Goal: Information Seeking & Learning: Learn about a topic

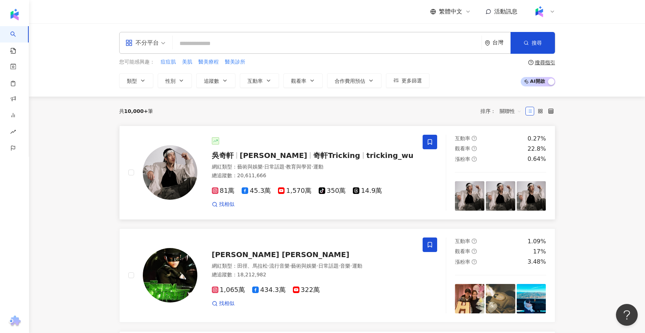
click at [252, 157] on span "Wu Hsuan" at bounding box center [274, 155] width 68 height 9
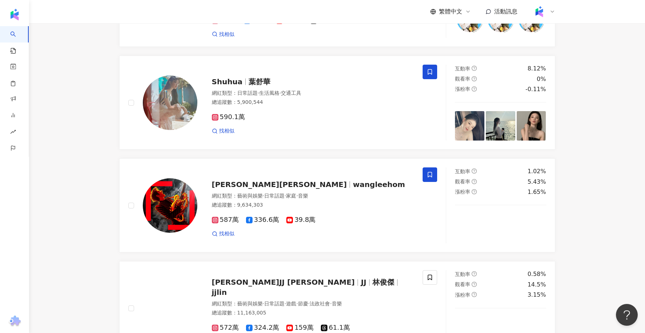
scroll to position [983, 0]
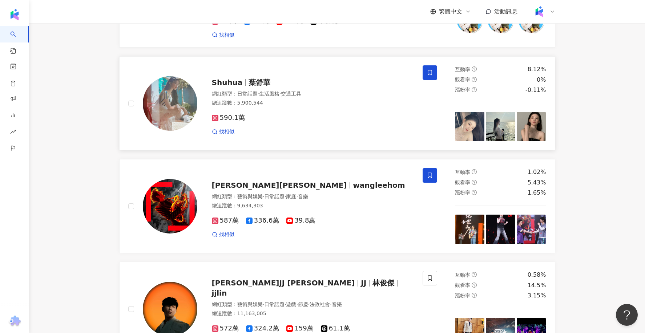
click at [244, 83] on div "Shuhua 葉舒華" at bounding box center [313, 82] width 202 height 10
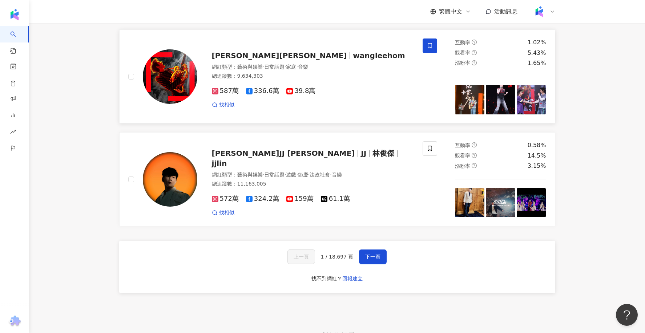
scroll to position [1276, 0]
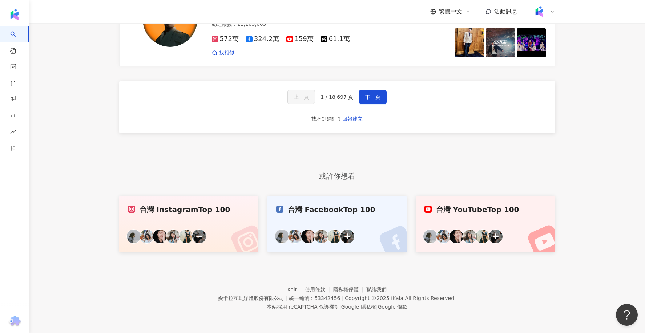
click at [186, 218] on link "台灣 Instagram Top 100" at bounding box center [188, 224] width 139 height 57
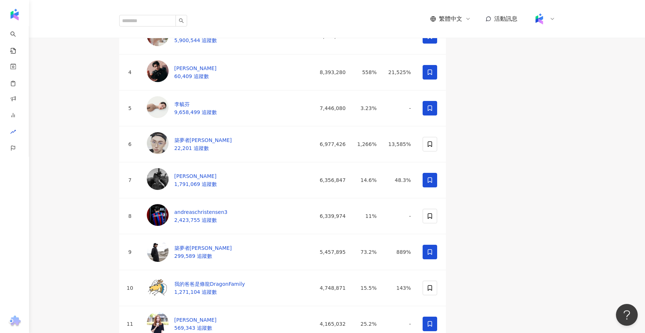
scroll to position [134, 0]
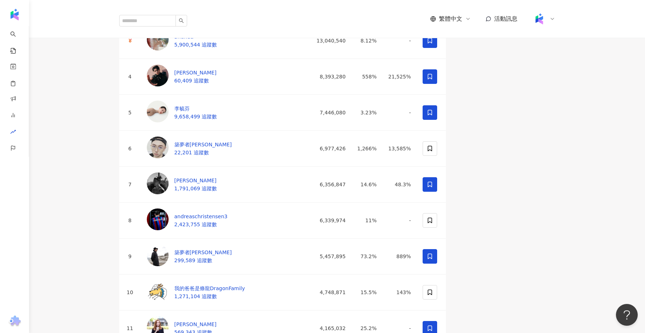
click at [196, 5] on div "章若楠" at bounding box center [195, 1] width 43 height 8
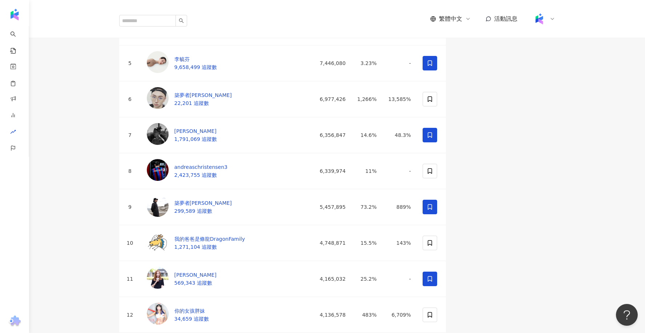
scroll to position [193, 0]
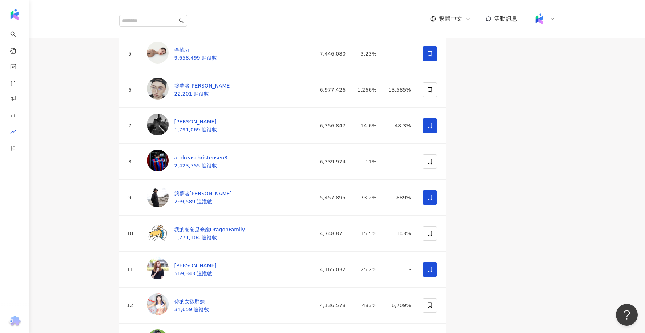
click at [201, 18] on div "楊峻毅" at bounding box center [195, 14] width 42 height 8
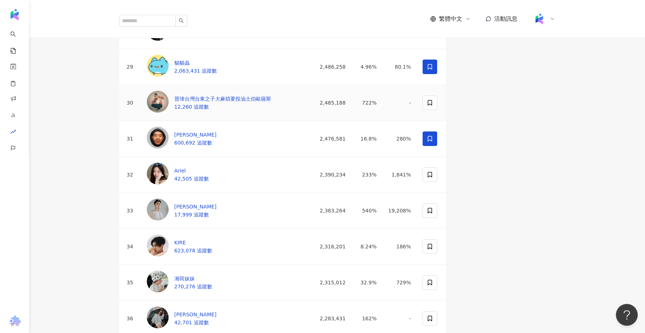
scroll to position [1043, 0]
click at [195, 102] on div "晉瑋台灣台東之子大麻煩要投油土伯歐薩斯" at bounding box center [222, 98] width 97 height 8
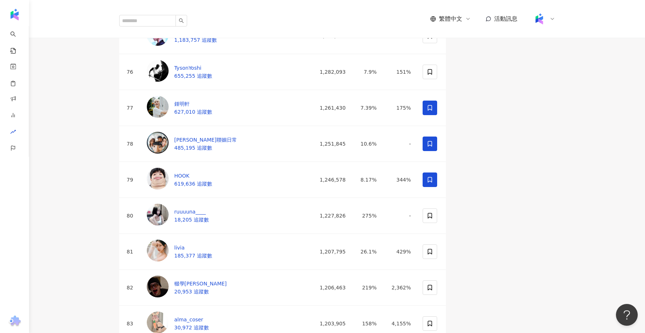
scroll to position [2759, 0]
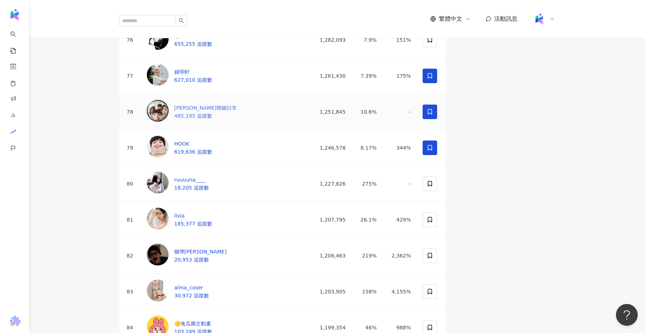
click at [210, 112] on div "朱李聯姻日常" at bounding box center [205, 108] width 62 height 8
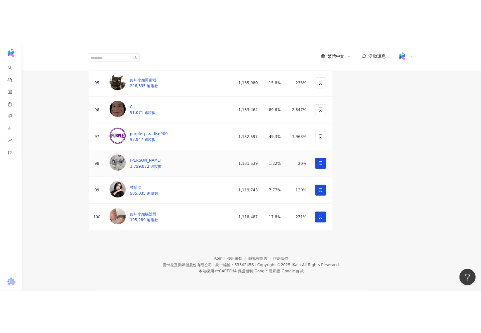
scroll to position [3448, 0]
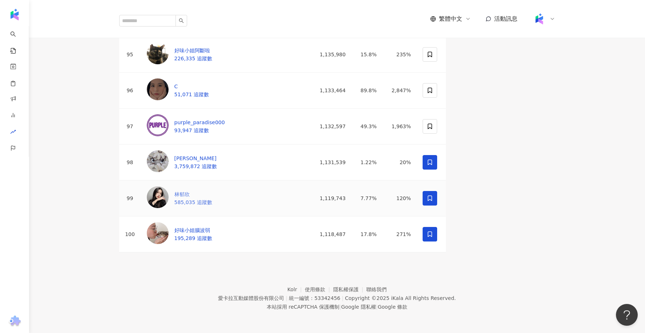
click at [162, 208] on img at bounding box center [158, 197] width 22 height 22
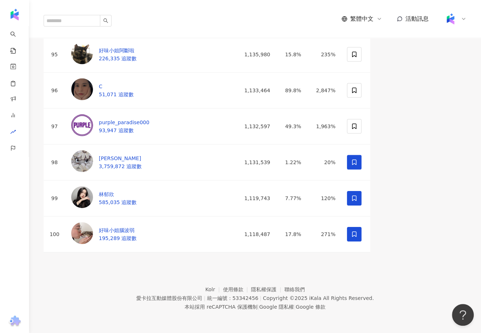
click at [118, 19] on div "[PERSON_NAME]" at bounding box center [120, 15] width 42 height 8
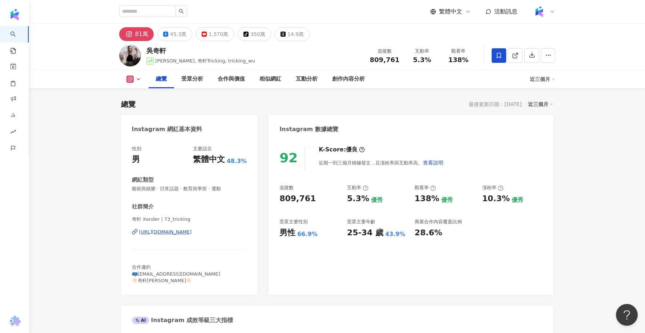
click at [192, 231] on div "https://www.instagram.com/73_tricking/" at bounding box center [165, 232] width 53 height 7
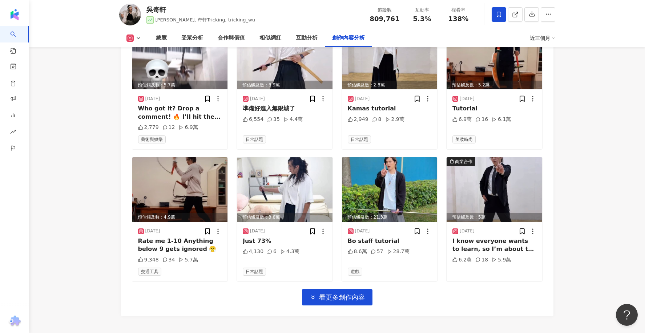
scroll to position [2533, 0]
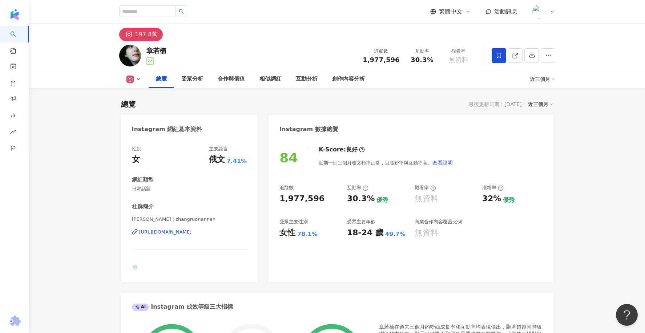
click at [148, 33] on div "197.8萬" at bounding box center [146, 34] width 23 height 10
click at [165, 233] on div "https://www.instagram.com/zhangruonannan/" at bounding box center [165, 232] width 53 height 7
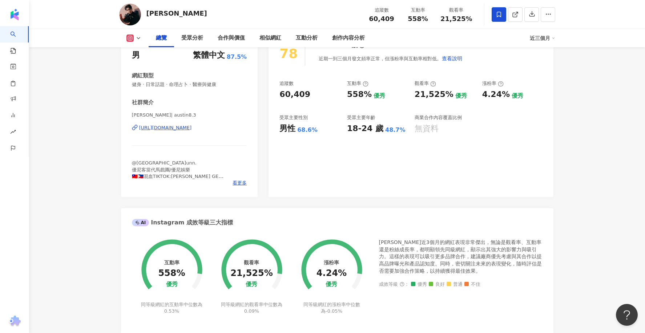
scroll to position [100, 0]
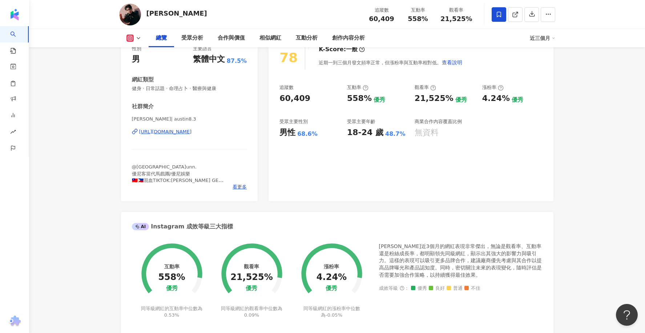
click at [178, 134] on div "https://www.instagram.com/austin8.3/" at bounding box center [165, 132] width 53 height 7
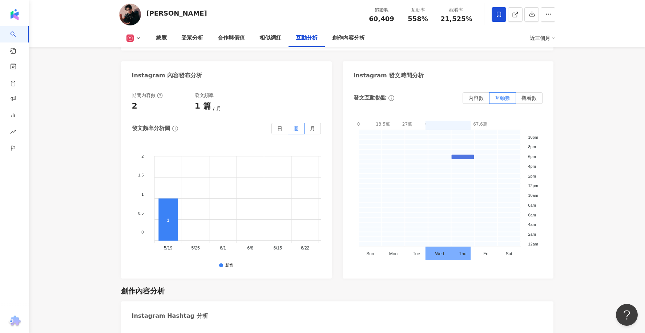
scroll to position [1856, 0]
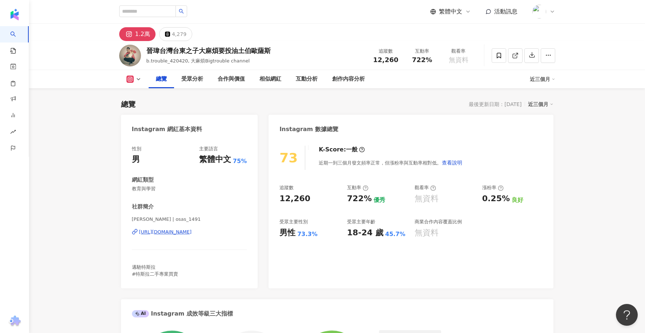
click at [177, 229] on div "[URL][DOMAIN_NAME]" at bounding box center [165, 232] width 53 height 7
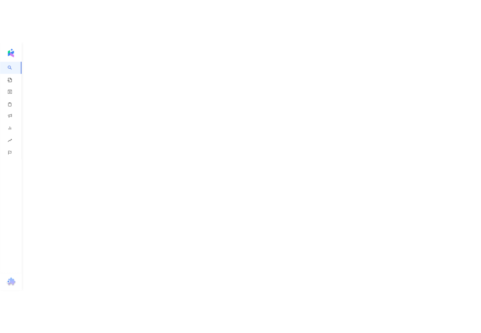
scroll to position [23, 0]
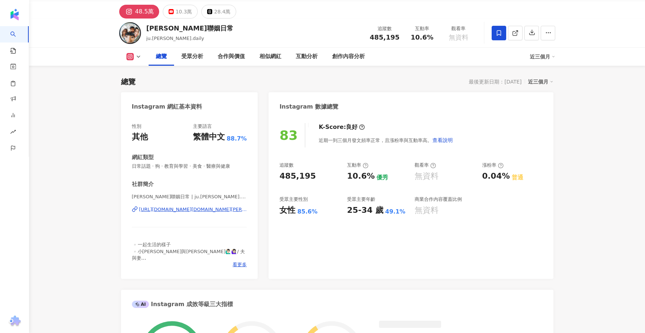
click at [149, 206] on div "https://www.instagram.com/ju.lee.daily/" at bounding box center [193, 209] width 108 height 7
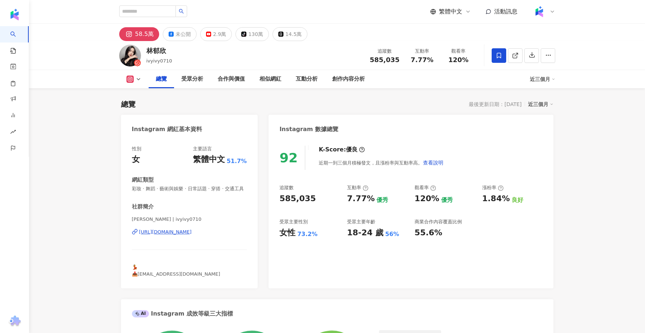
click at [192, 233] on div "[URL][DOMAIN_NAME]" at bounding box center [165, 232] width 53 height 7
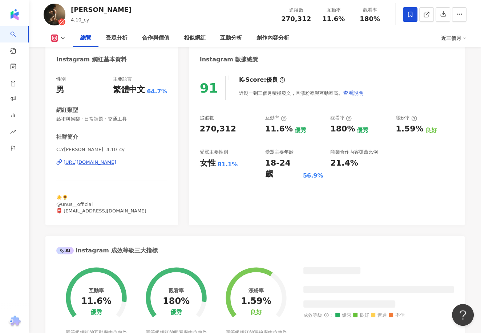
scroll to position [76, 0]
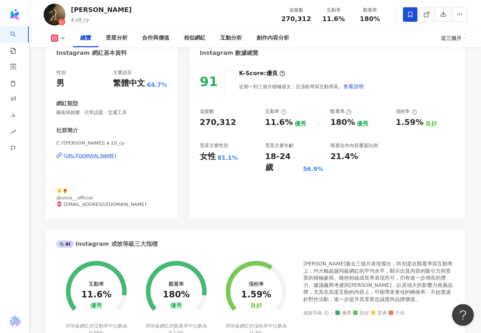
click at [106, 155] on div "[URL][DOMAIN_NAME]" at bounding box center [90, 156] width 53 height 7
